Goal: Information Seeking & Learning: Learn about a topic

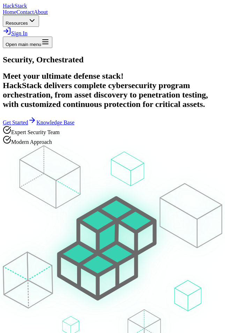
click at [49, 38] on icon "button" at bounding box center [45, 42] width 8 height 8
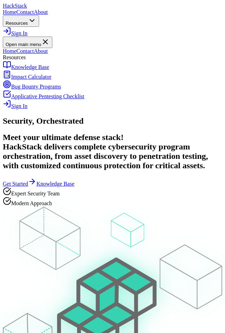
click at [48, 54] on link "About" at bounding box center [41, 51] width 14 height 6
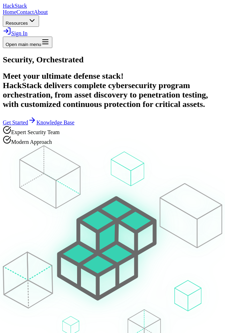
click at [27, 8] on span "Stack" at bounding box center [21, 6] width 13 height 6
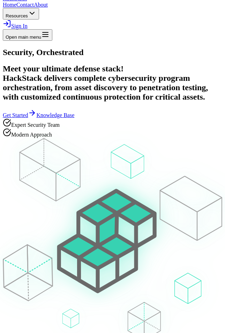
scroll to position [9, 0]
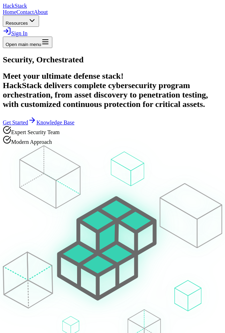
scroll to position [9, 0]
click at [52, 37] on button "Open main menu" at bounding box center [27, 42] width 49 height 11
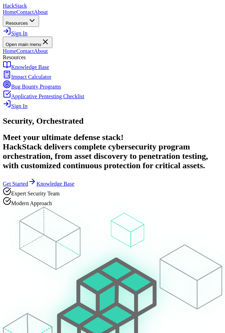
click at [48, 54] on link "About" at bounding box center [41, 51] width 14 height 6
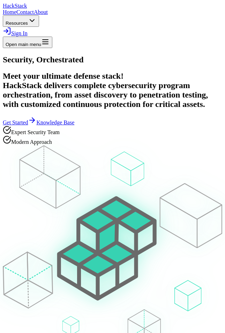
click at [52, 37] on button "Open main menu" at bounding box center [27, 42] width 49 height 11
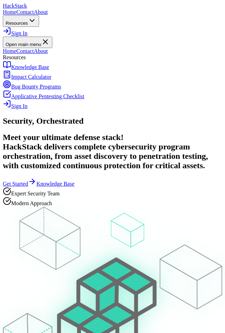
click at [149, 70] on link "Knowledge Base" at bounding box center [112, 66] width 219 height 10
